Goal: Use online tool/utility

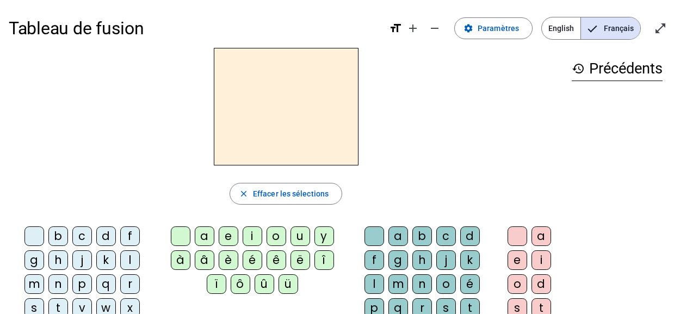
click at [68, 298] on div "t" at bounding box center [58, 308] width 20 height 20
click at [203, 239] on div "a" at bounding box center [205, 236] width 20 height 20
click at [436, 234] on div "c" at bounding box center [446, 236] width 20 height 20
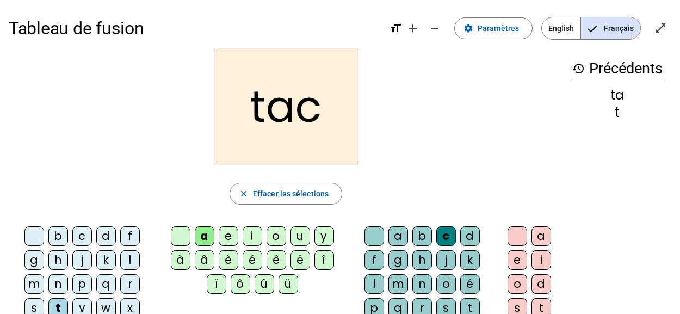
click at [436, 234] on div "c" at bounding box center [446, 236] width 20 height 20
click at [364, 233] on div at bounding box center [374, 236] width 20 height 20
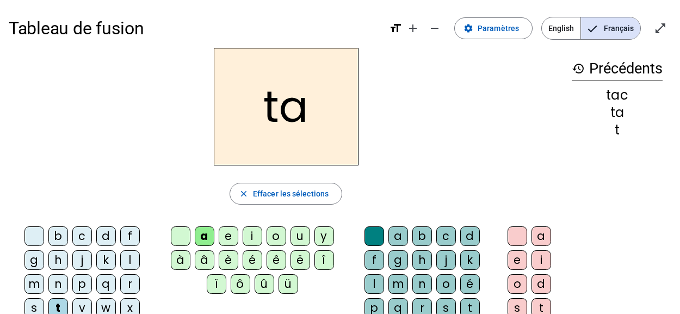
click at [229, 235] on div "e" at bounding box center [229, 236] width 20 height 20
click at [72, 258] on div "j" at bounding box center [82, 260] width 20 height 20
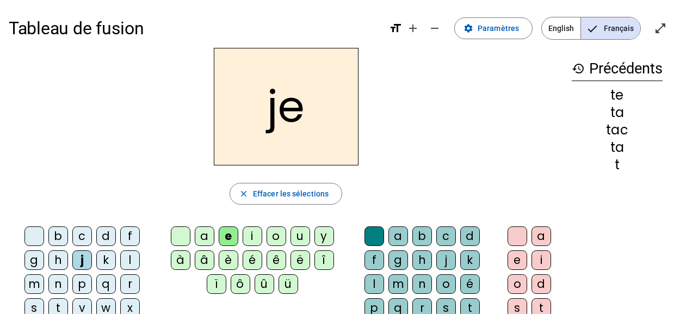
click at [44, 274] on div "m" at bounding box center [34, 284] width 20 height 20
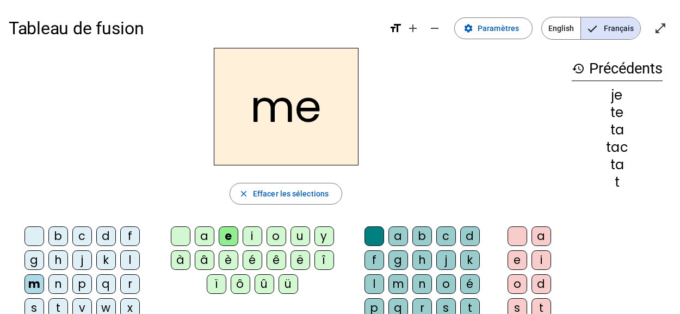
click at [198, 236] on div "a" at bounding box center [205, 236] width 20 height 20
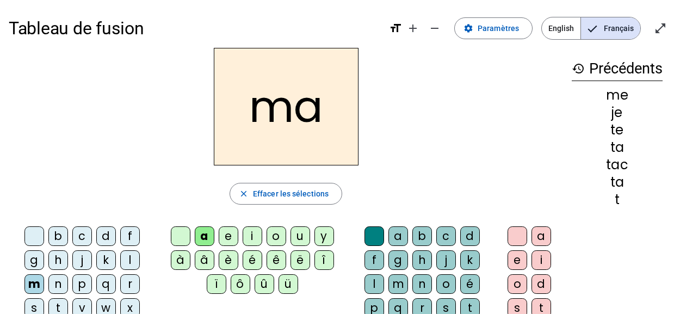
click at [120, 264] on div "l" at bounding box center [130, 260] width 20 height 20
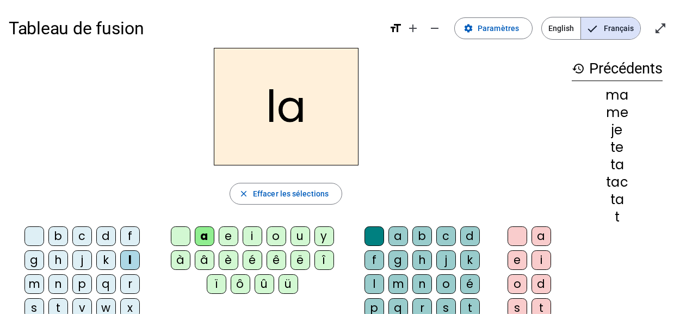
click at [437, 240] on div "c" at bounding box center [446, 236] width 20 height 20
